Goal: Check status: Check status

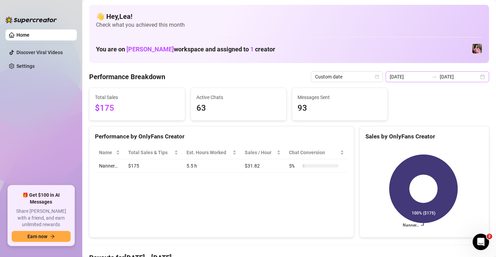
click at [477, 75] on div "2025-09-24 2025-09-24" at bounding box center [438, 76] width 104 height 11
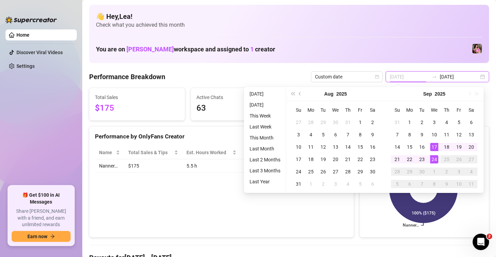
type input "[DATE]"
click at [436, 158] on div "24" at bounding box center [434, 159] width 8 height 8
click at [436, 158] on rect at bounding box center [424, 189] width 116 height 86
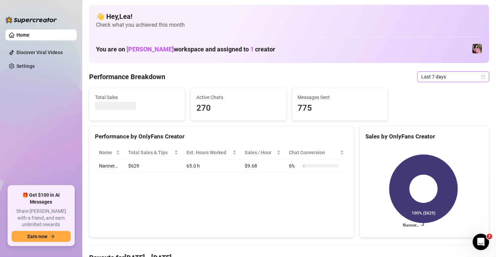
click at [482, 77] on icon "calendar" at bounding box center [484, 77] width 4 height 4
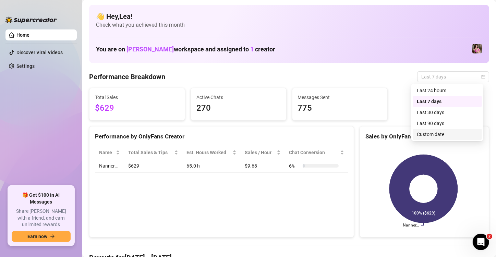
click at [448, 133] on div "Custom date" at bounding box center [447, 135] width 61 height 8
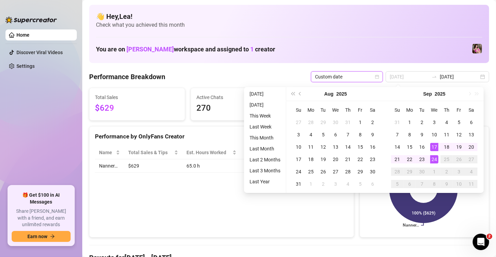
type input "[DATE]"
click at [434, 156] on div "24" at bounding box center [434, 159] width 8 height 8
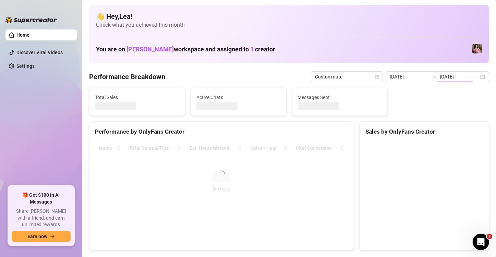
type input "[DATE]"
